Goal: Task Accomplishment & Management: Use online tool/utility

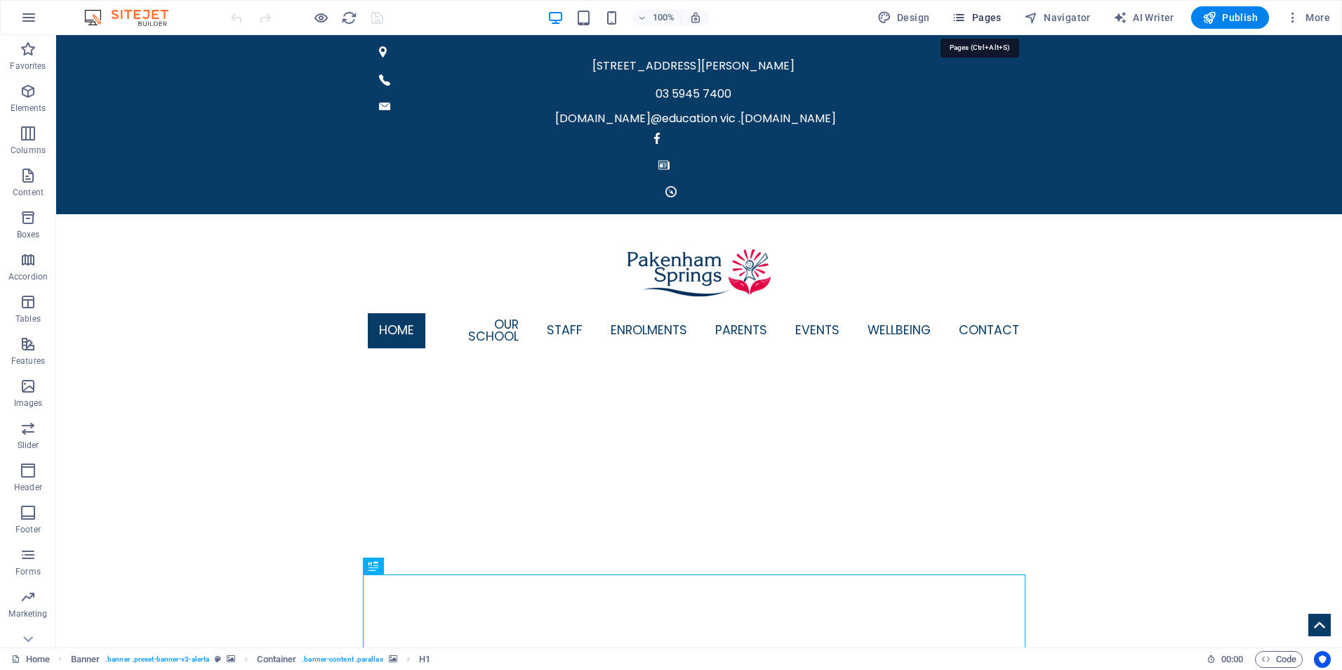
click at [992, 9] on button "Pages" at bounding box center [976, 17] width 60 height 22
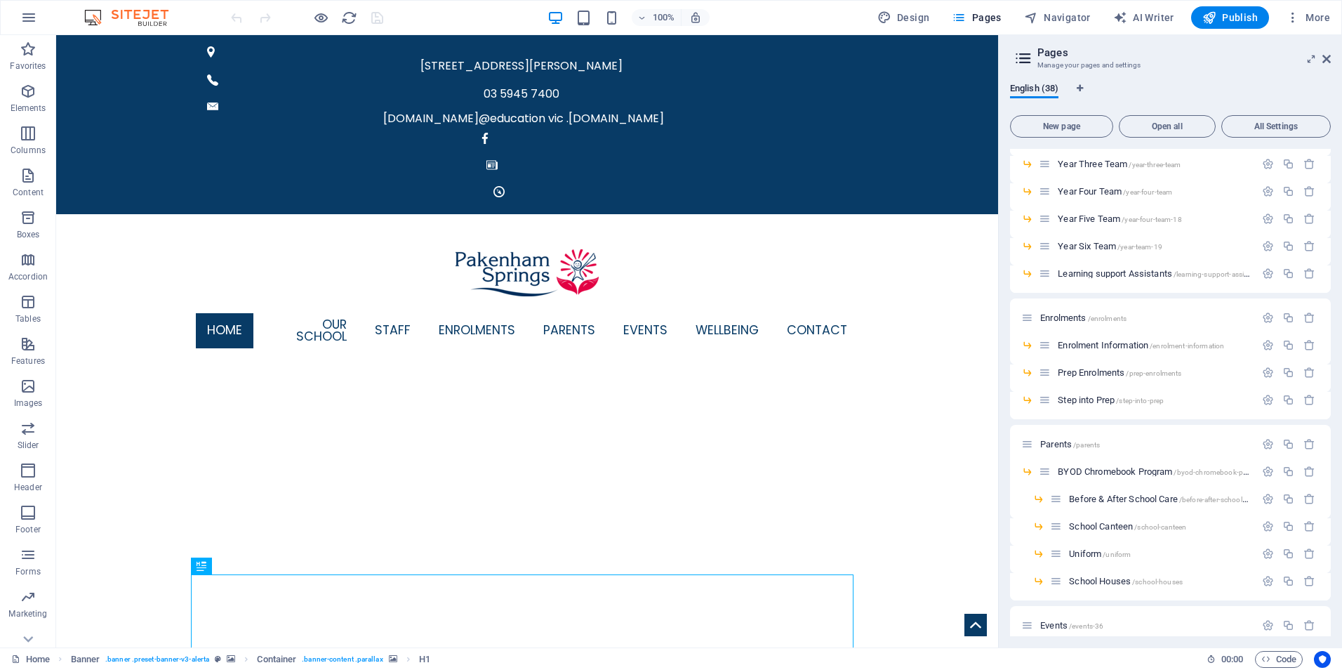
scroll to position [688, 0]
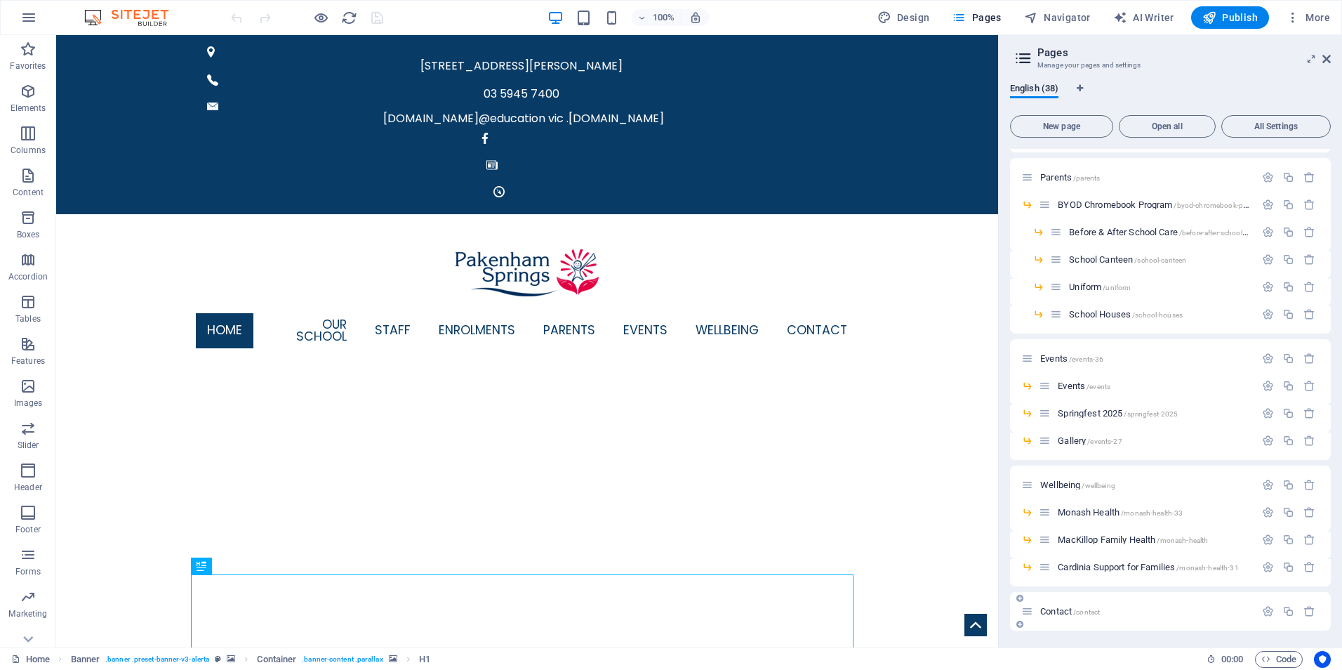
click at [1059, 607] on span "Contact /contact" at bounding box center [1070, 611] width 60 height 11
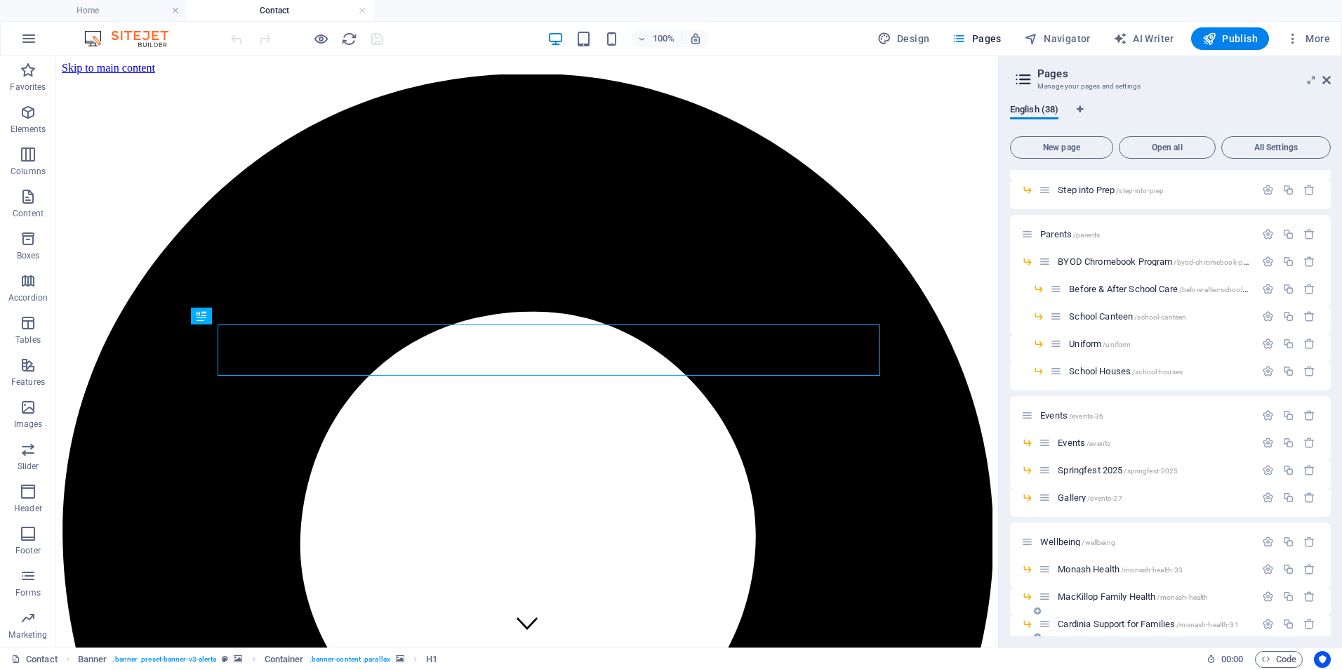
scroll to position [0, 0]
click at [1331, 77] on aside "Pages Manage your pages and settings English (38) New page Open all All Setting…" at bounding box center [1170, 351] width 344 height 591
click at [1327, 80] on icon at bounding box center [1326, 79] width 8 height 11
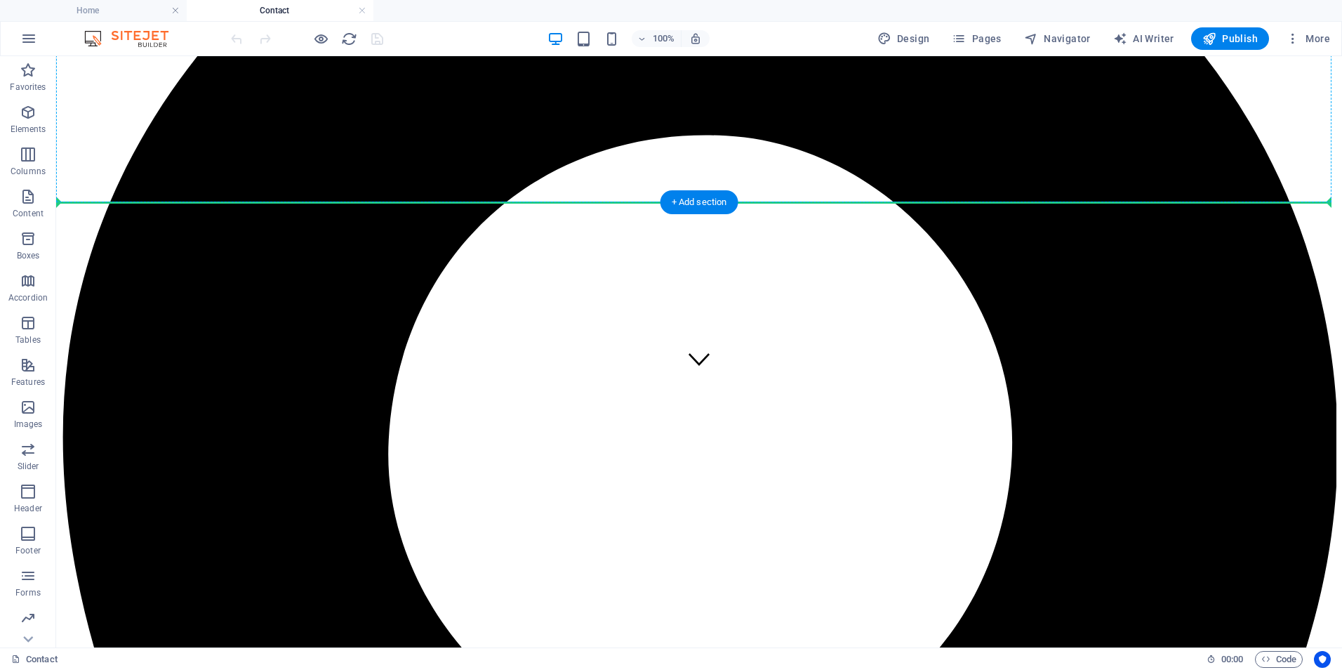
scroll to position [252, 0]
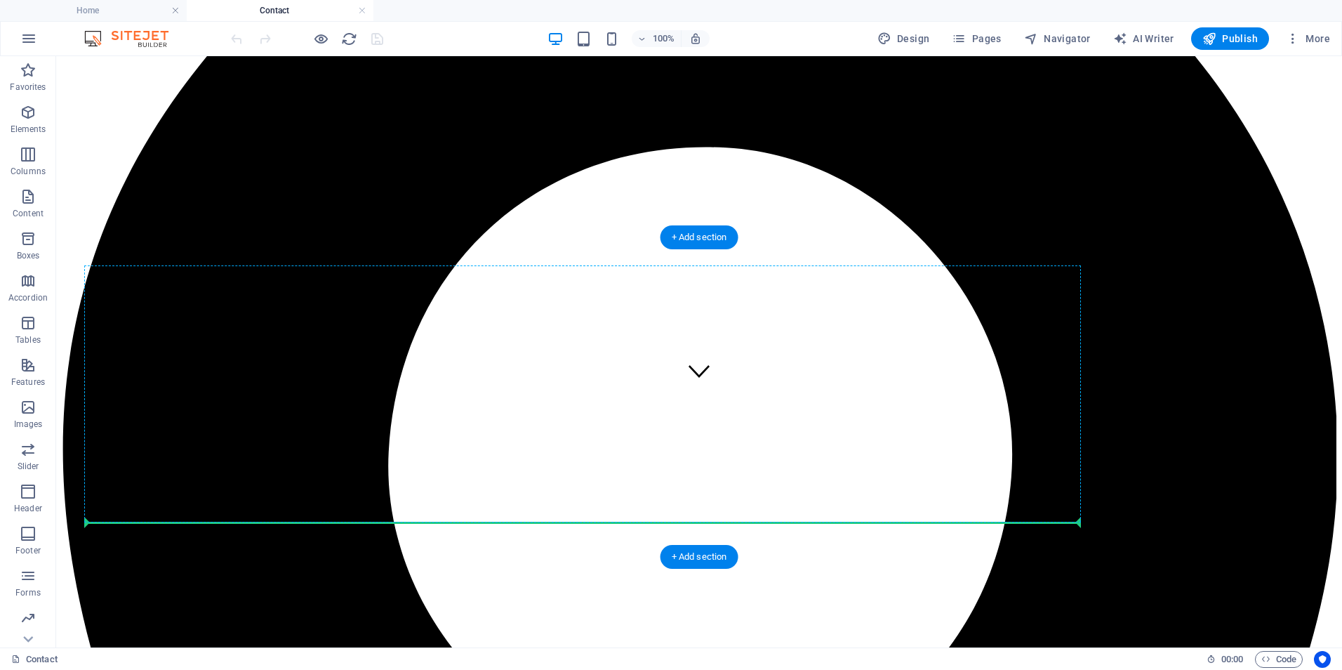
drag, startPoint x: 138, startPoint y: 451, endPoint x: 109, endPoint y: 503, distance: 59.4
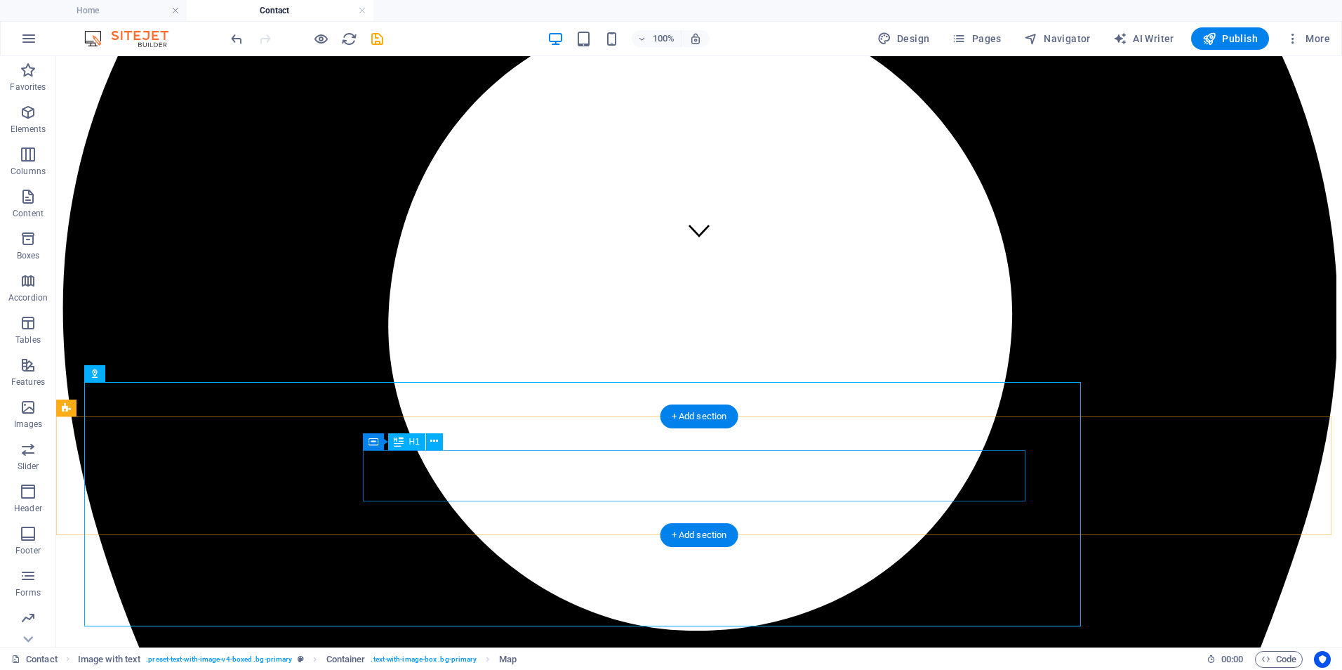
scroll to position [463, 0]
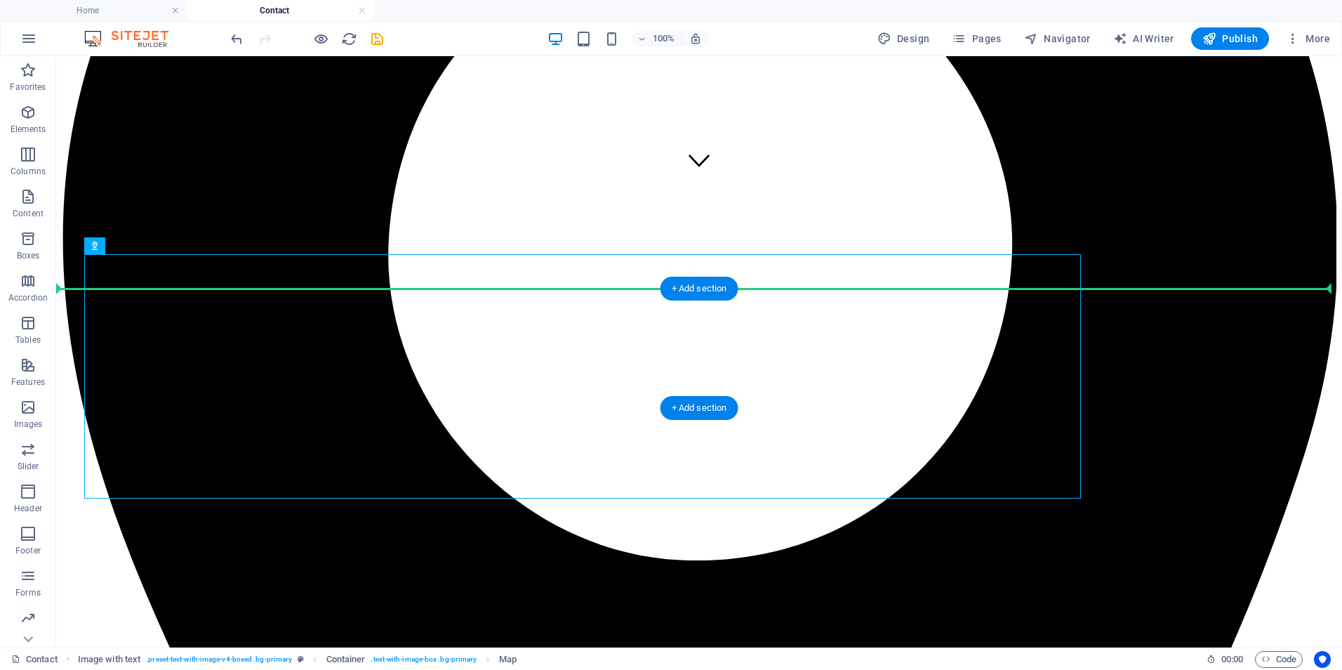
drag, startPoint x: 159, startPoint y: 303, endPoint x: 106, endPoint y: 296, distance: 53.8
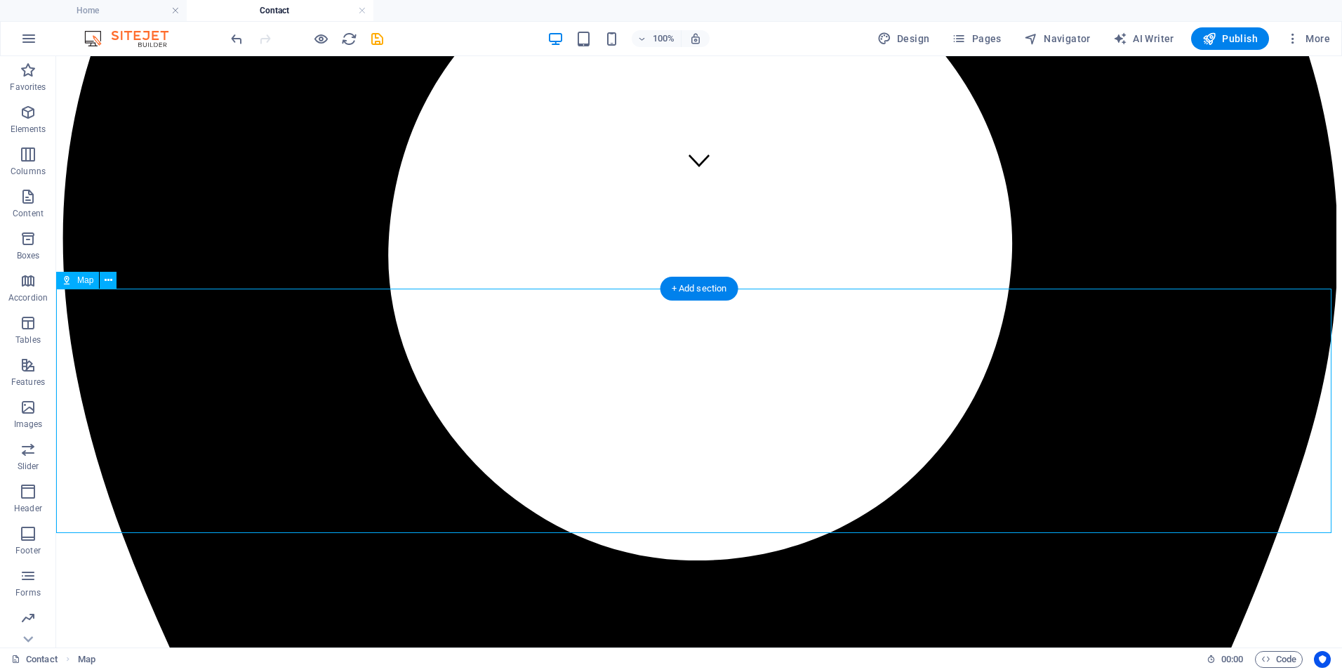
scroll to position [252, 0]
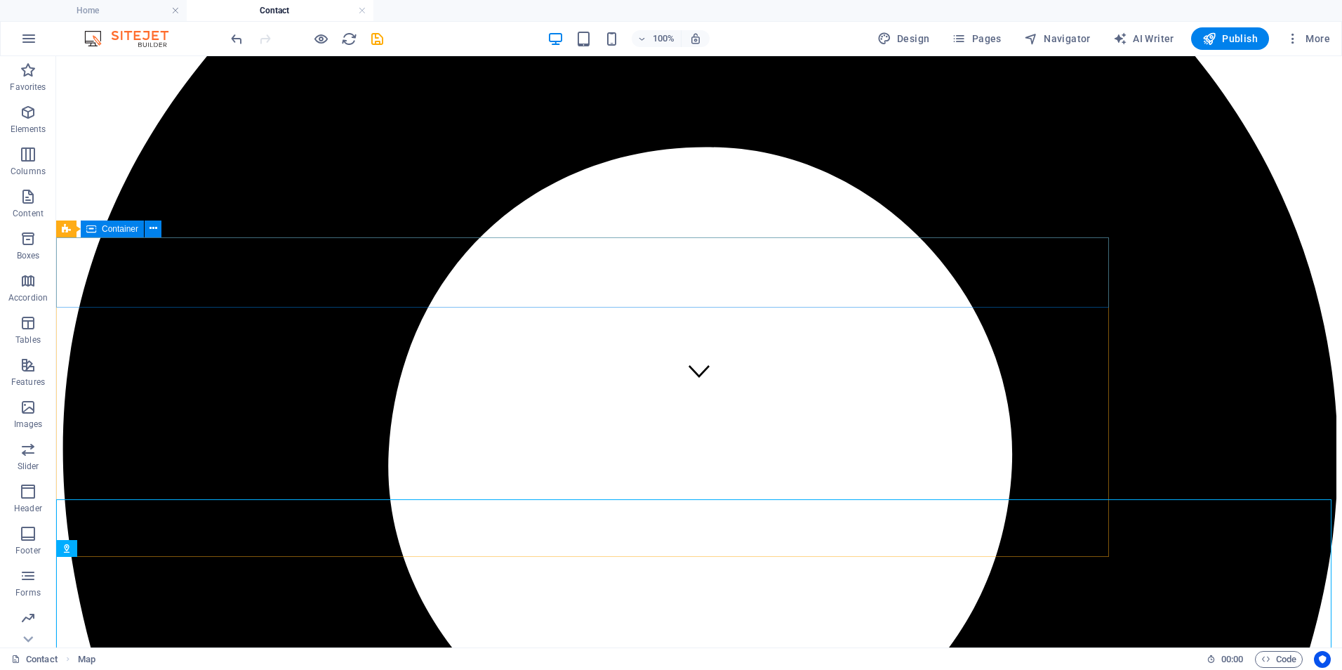
click at [127, 230] on span "Container" at bounding box center [120, 229] width 37 height 8
select select "px"
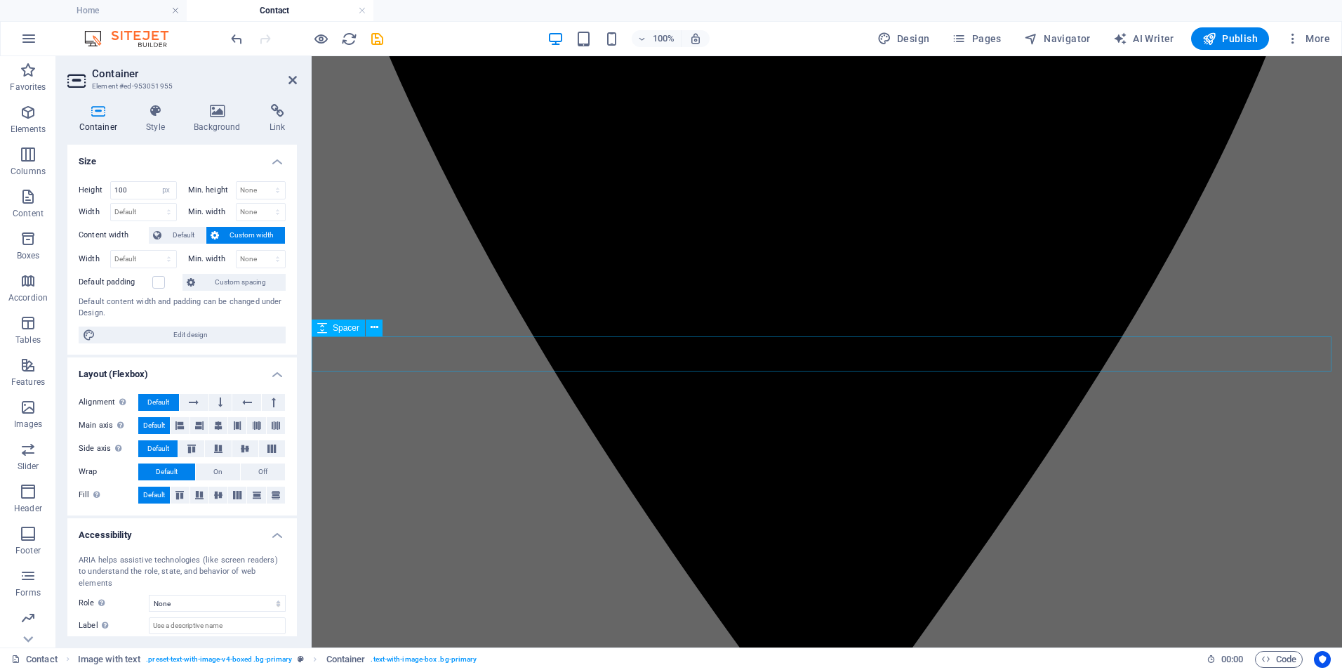
scroll to position [884, 0]
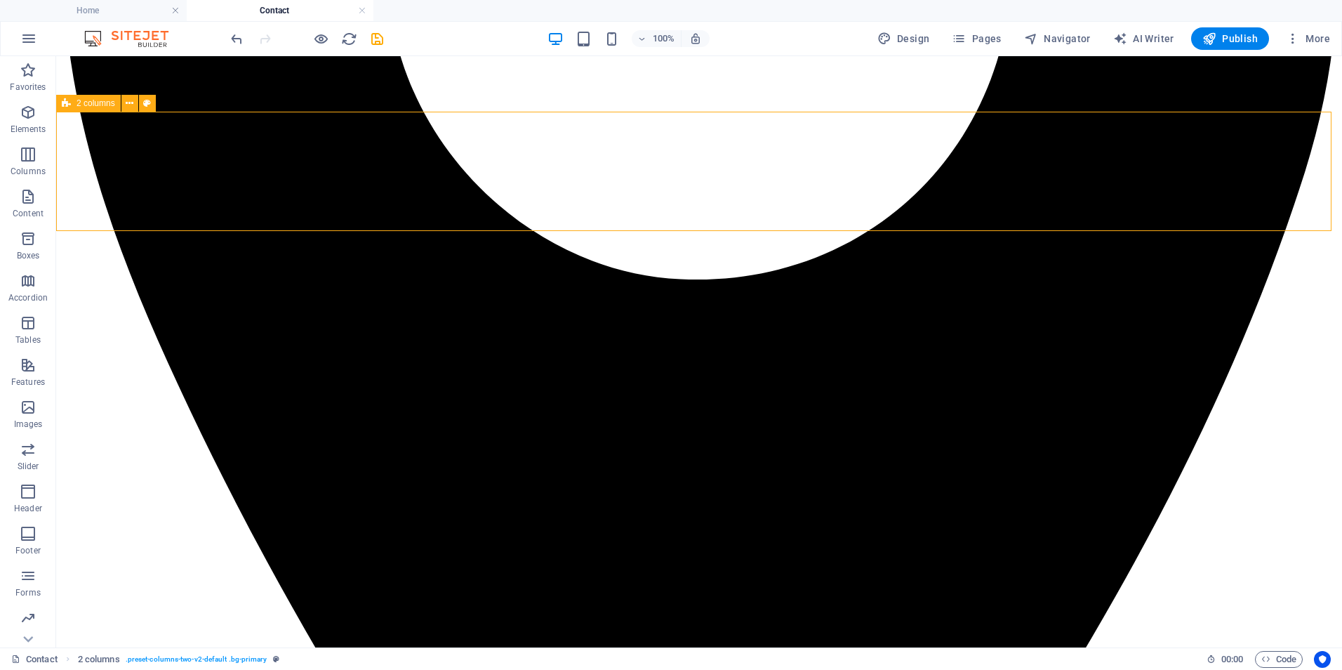
scroll to position [603, 0]
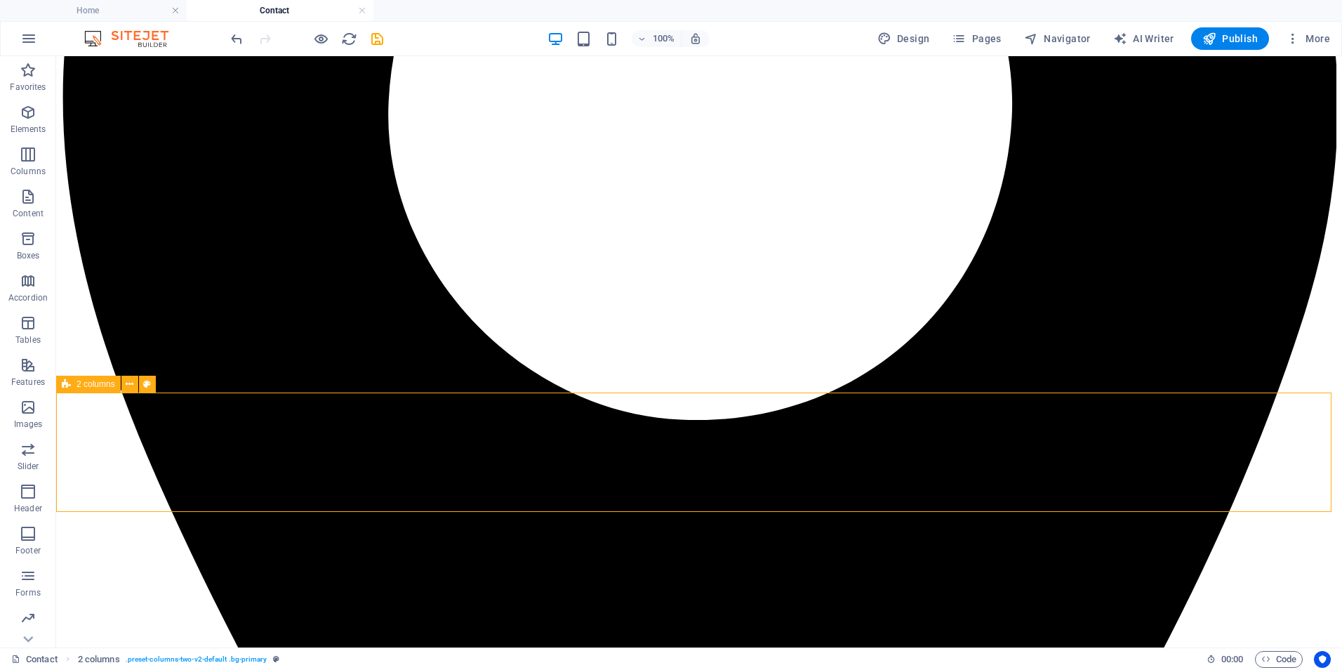
click at [98, 390] on div "2 columns" at bounding box center [88, 384] width 65 height 17
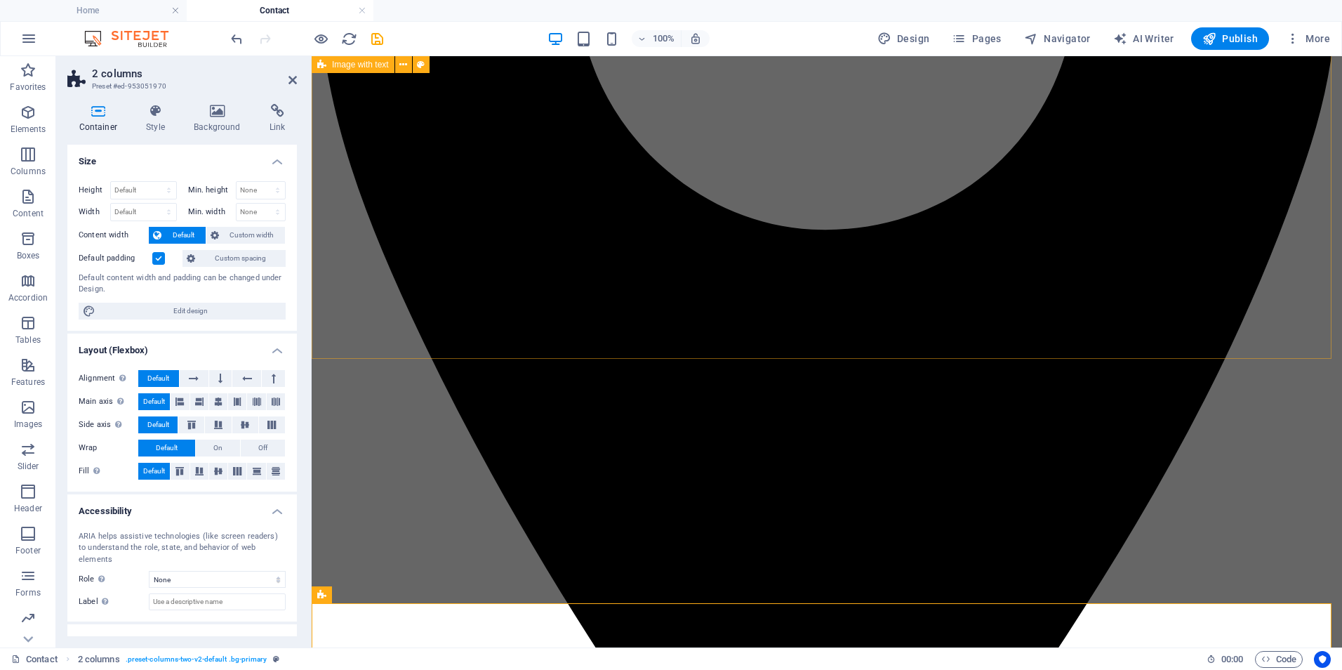
scroll to position [322, 0]
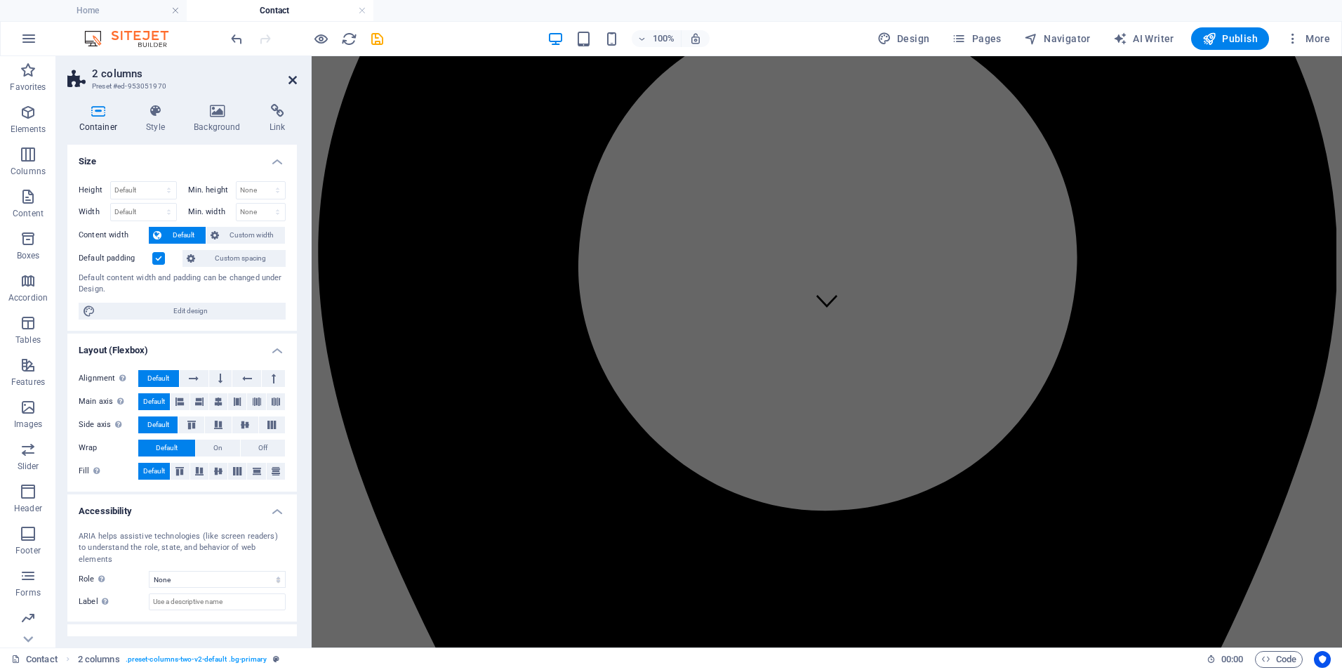
click at [291, 79] on icon at bounding box center [292, 79] width 8 height 11
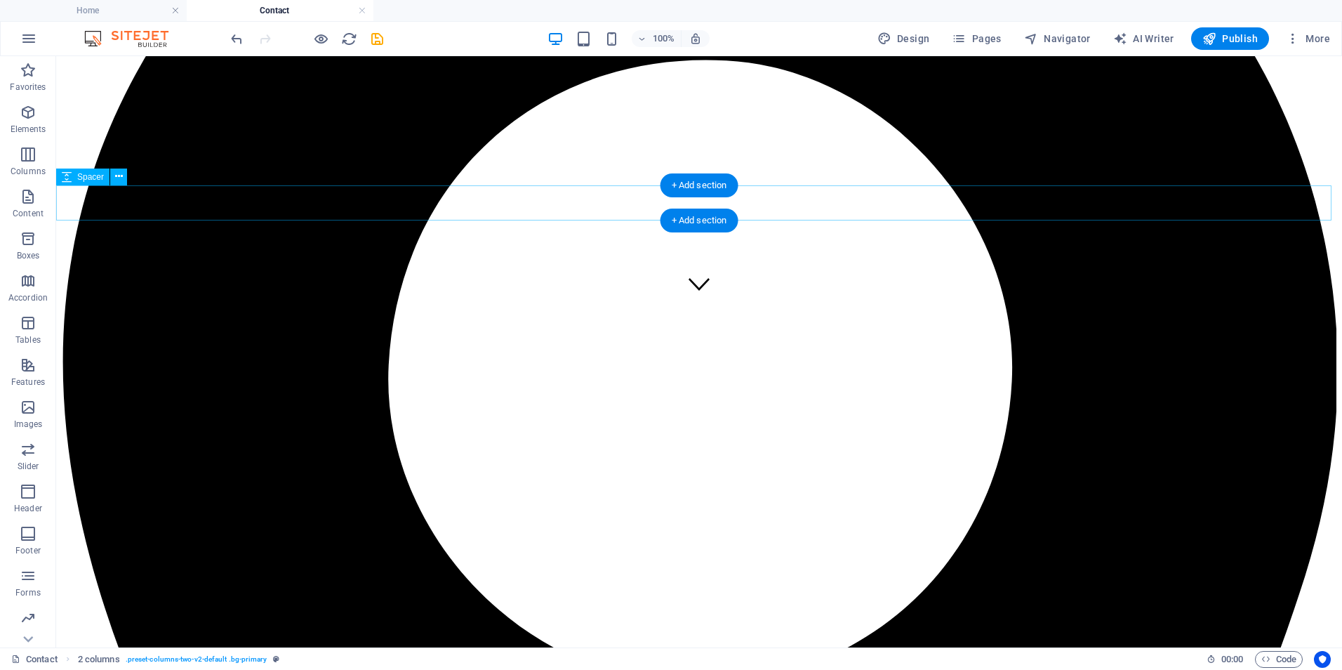
scroll to position [269, 0]
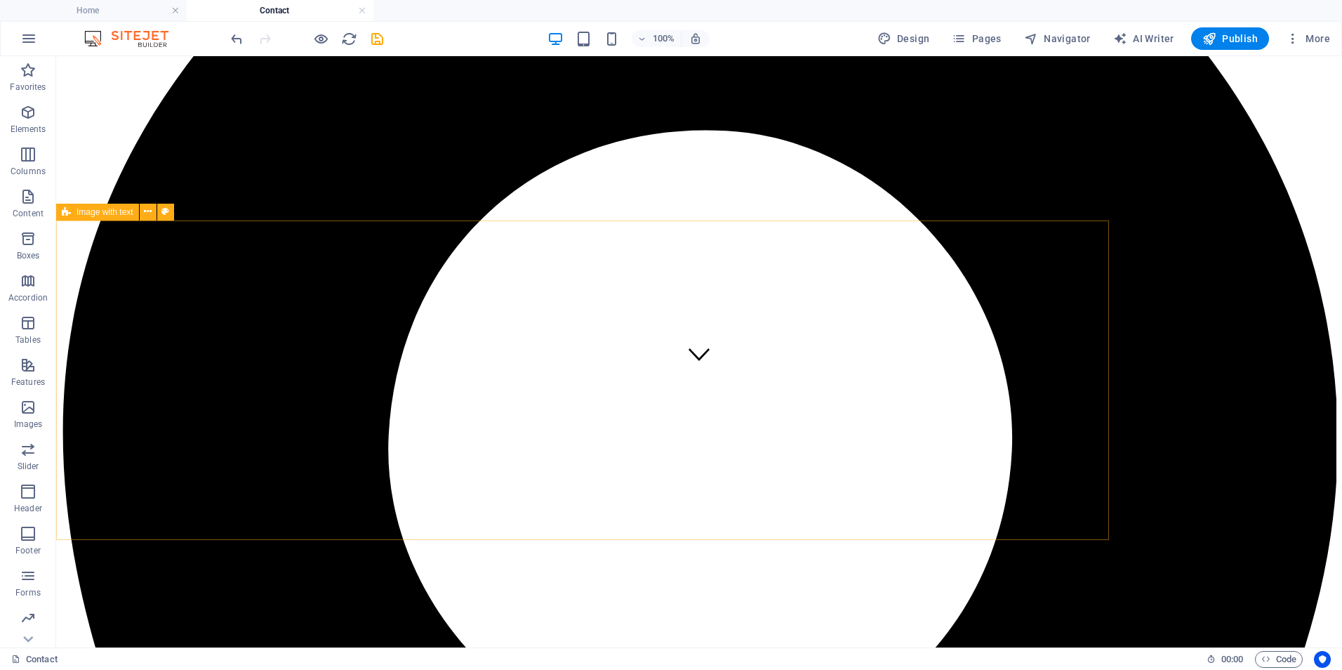
click at [89, 214] on span "Image with text" at bounding box center [105, 212] width 57 height 8
select select "px"
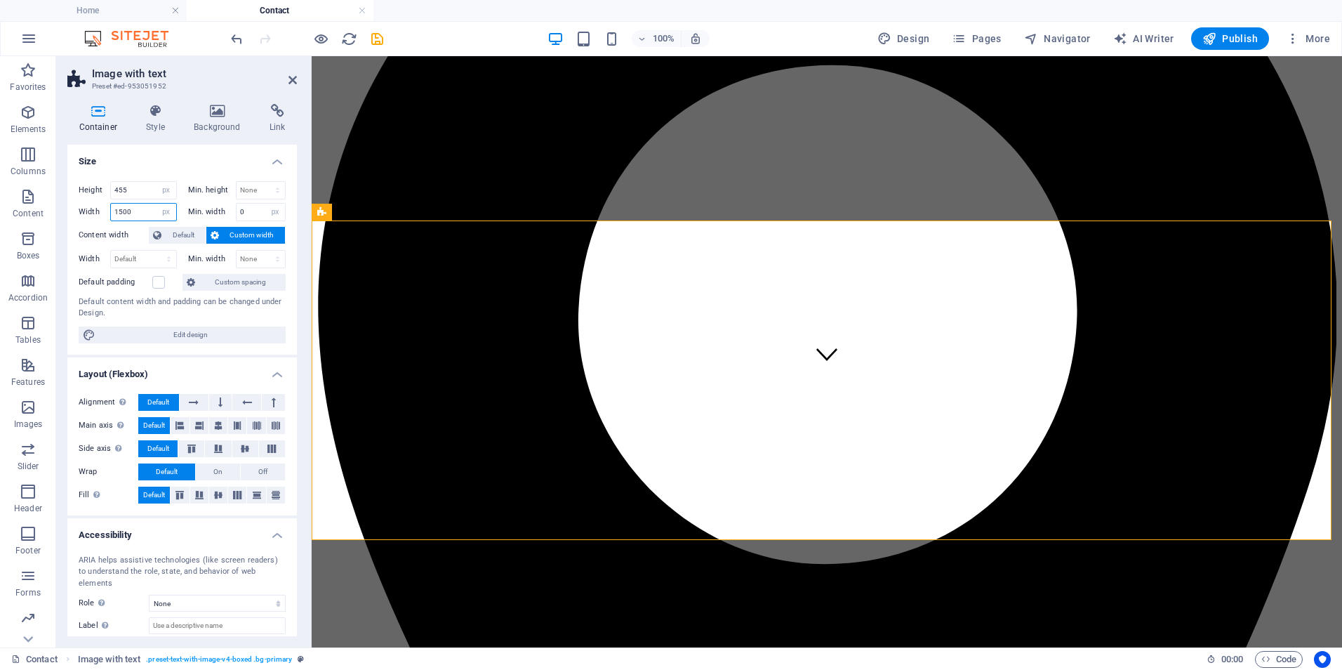
click at [135, 217] on input "1500" at bounding box center [143, 212] width 65 height 17
type input "1700"
click at [293, 77] on icon at bounding box center [292, 79] width 8 height 11
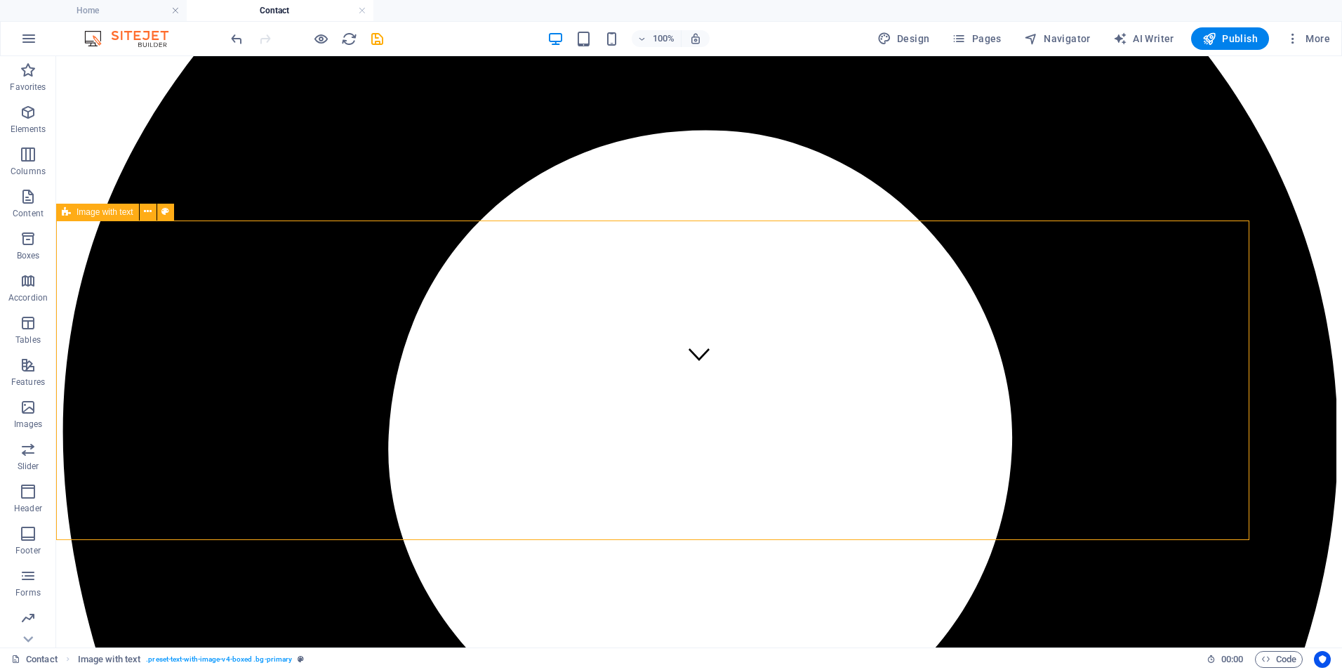
click at [70, 211] on icon at bounding box center [66, 212] width 9 height 17
select select "px"
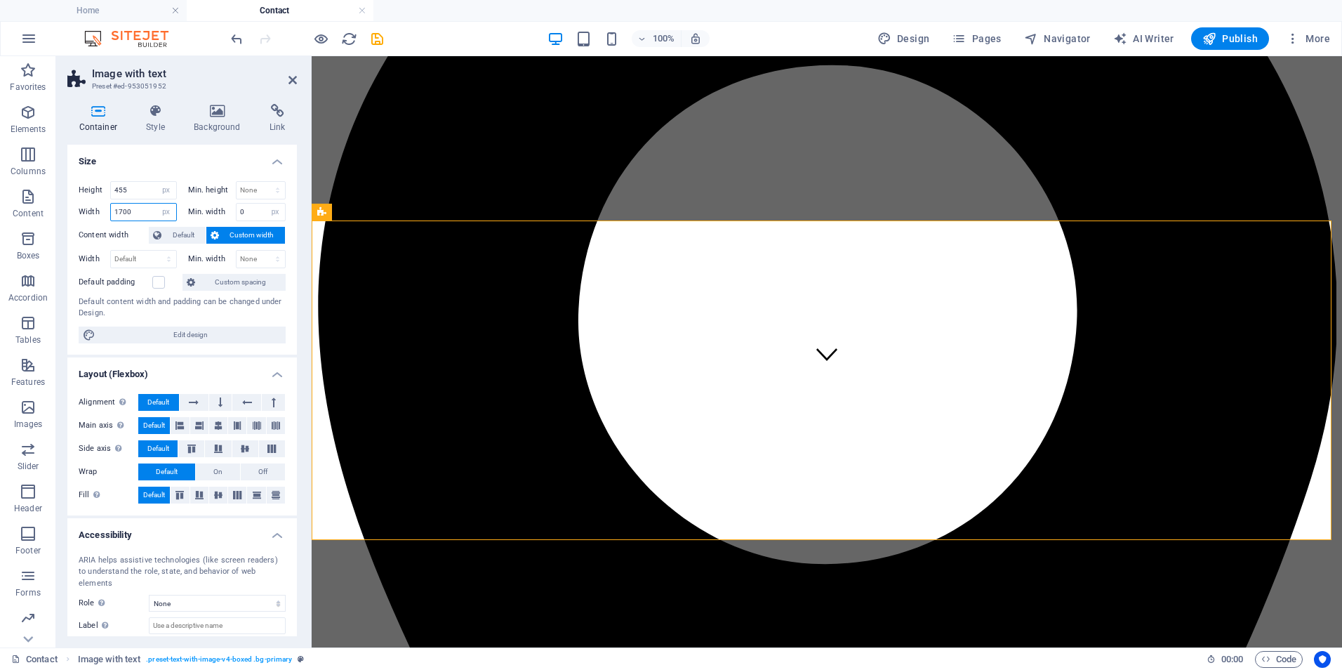
drag, startPoint x: 140, startPoint y: 211, endPoint x: 57, endPoint y: 218, distance: 83.1
click at [80, 219] on div "Width 1700 Default px rem % em vh vw" at bounding box center [128, 212] width 98 height 18
type input "1900"
click at [296, 76] on icon at bounding box center [292, 79] width 8 height 11
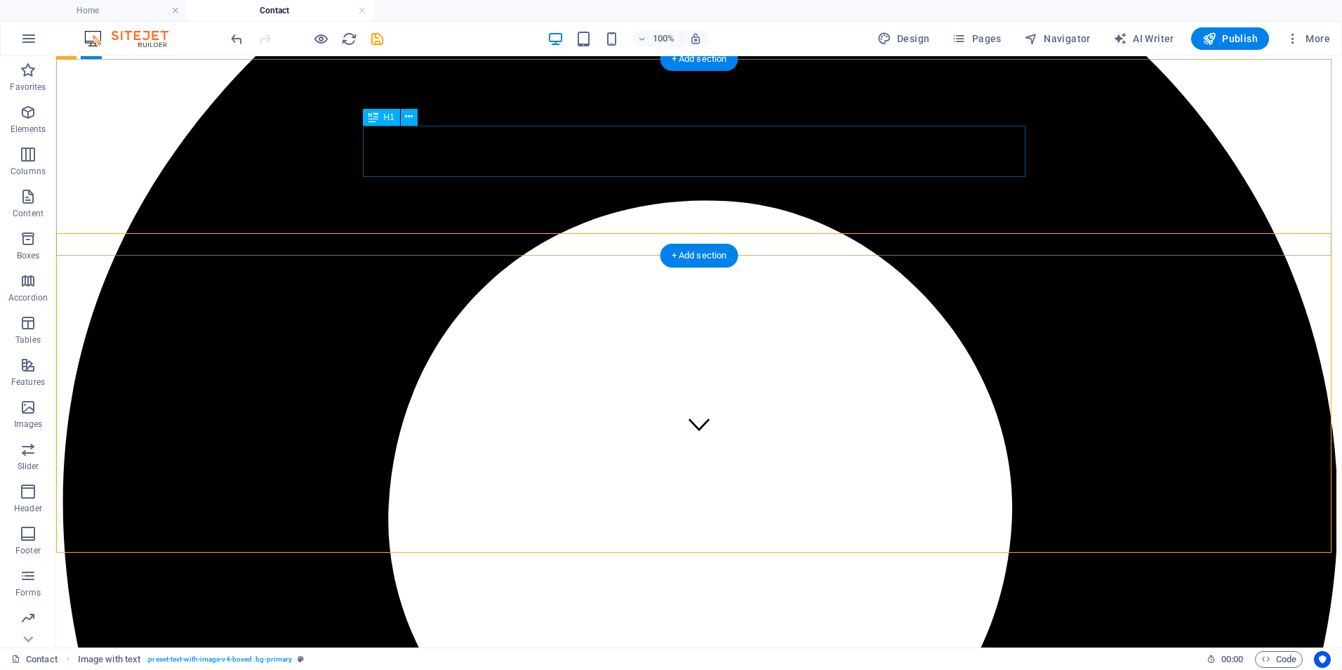
scroll to position [339, 0]
